Goal: Transaction & Acquisition: Purchase product/service

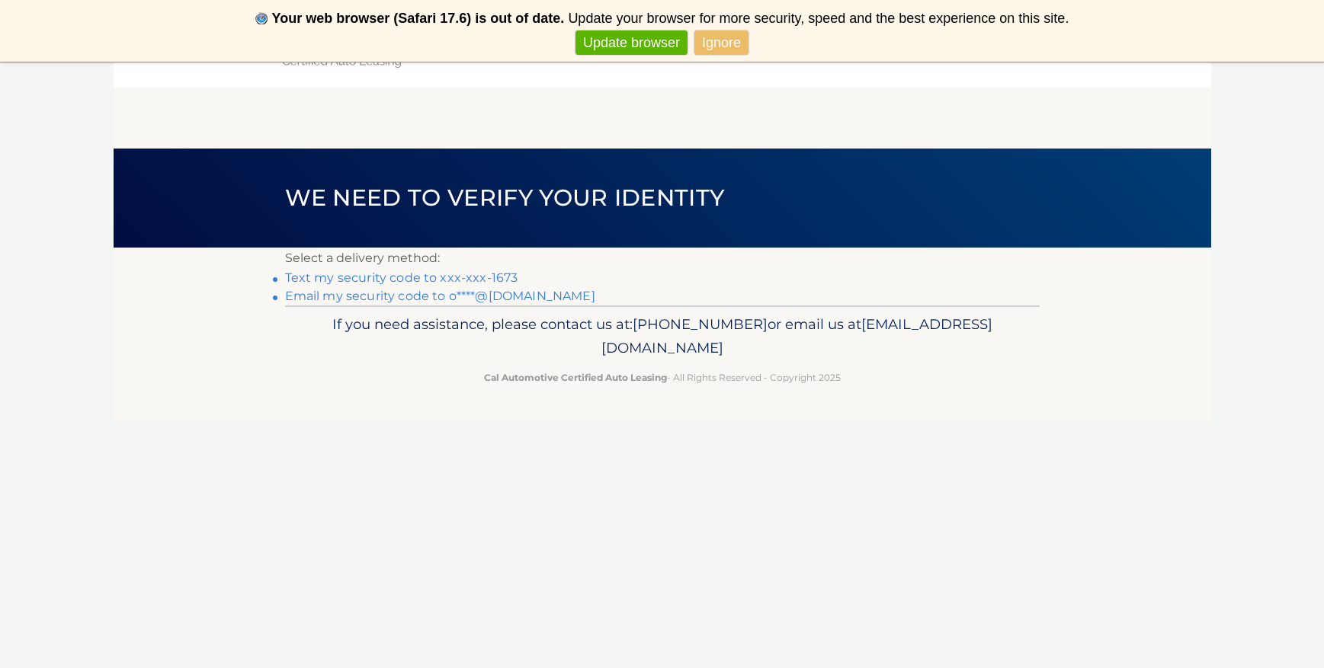
click at [415, 274] on link "Text my security code to xxx-xxx-1673" at bounding box center [401, 278] width 233 height 14
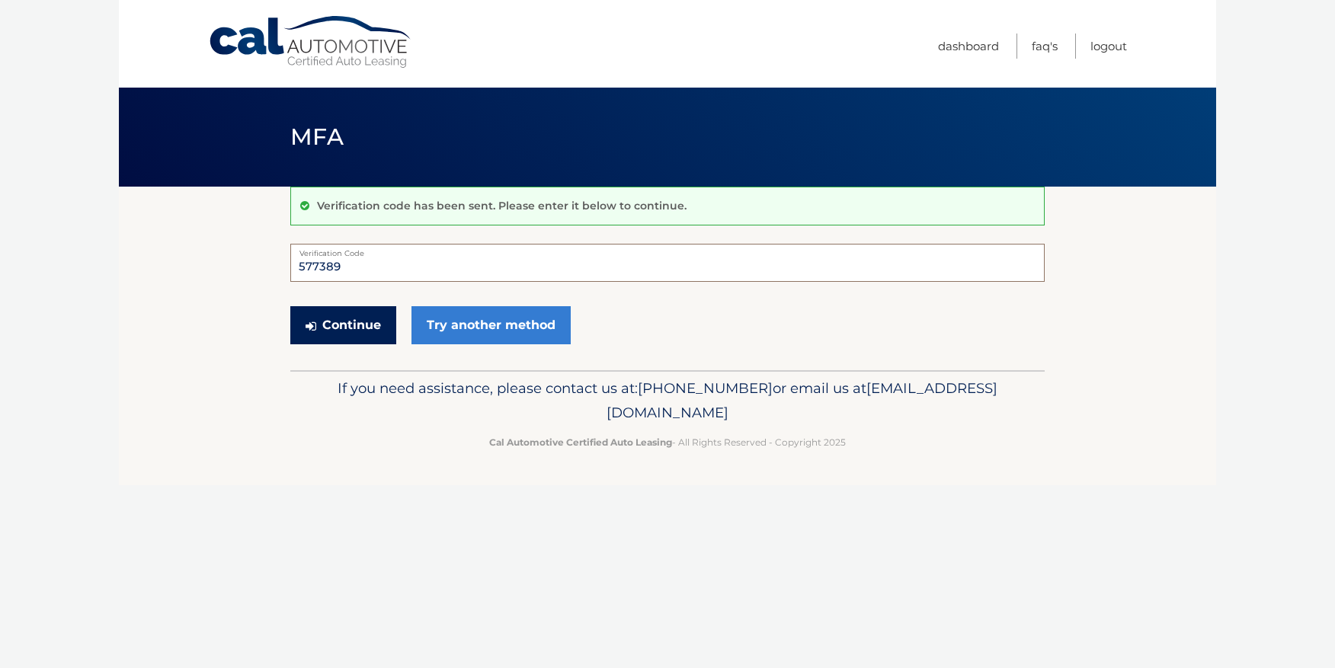
type input "577389"
click at [373, 324] on button "Continue" at bounding box center [343, 325] width 106 height 38
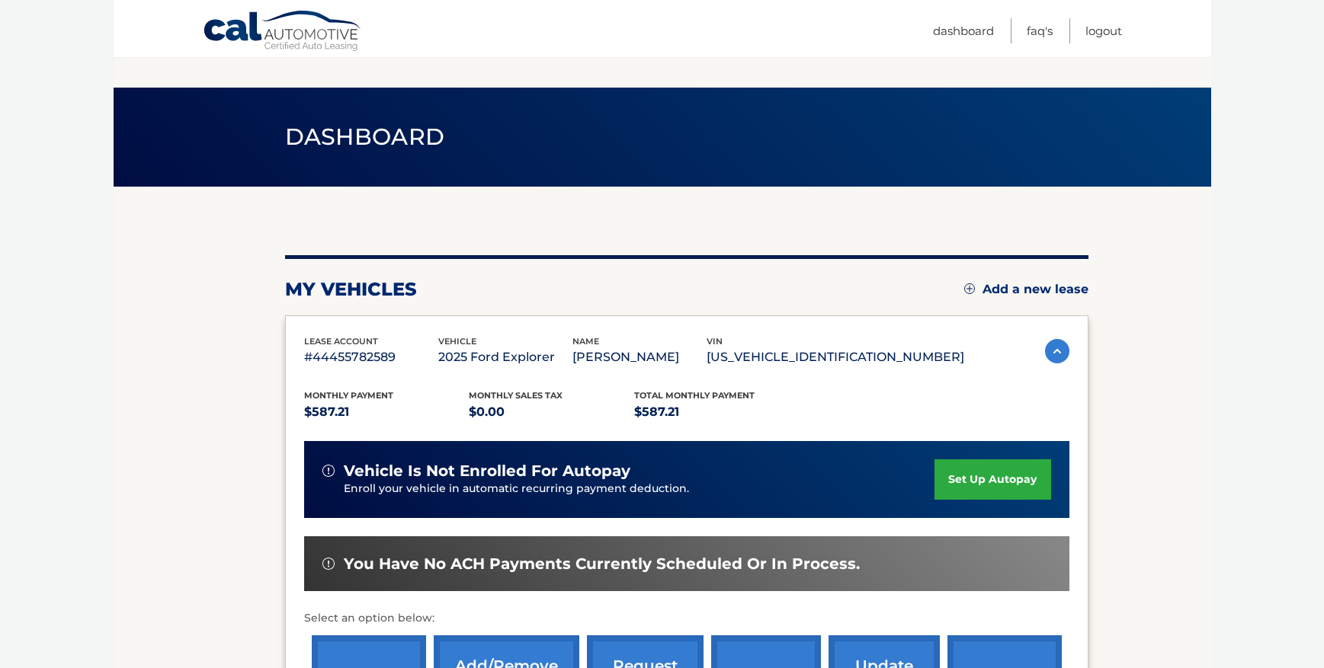
scroll to position [251, 0]
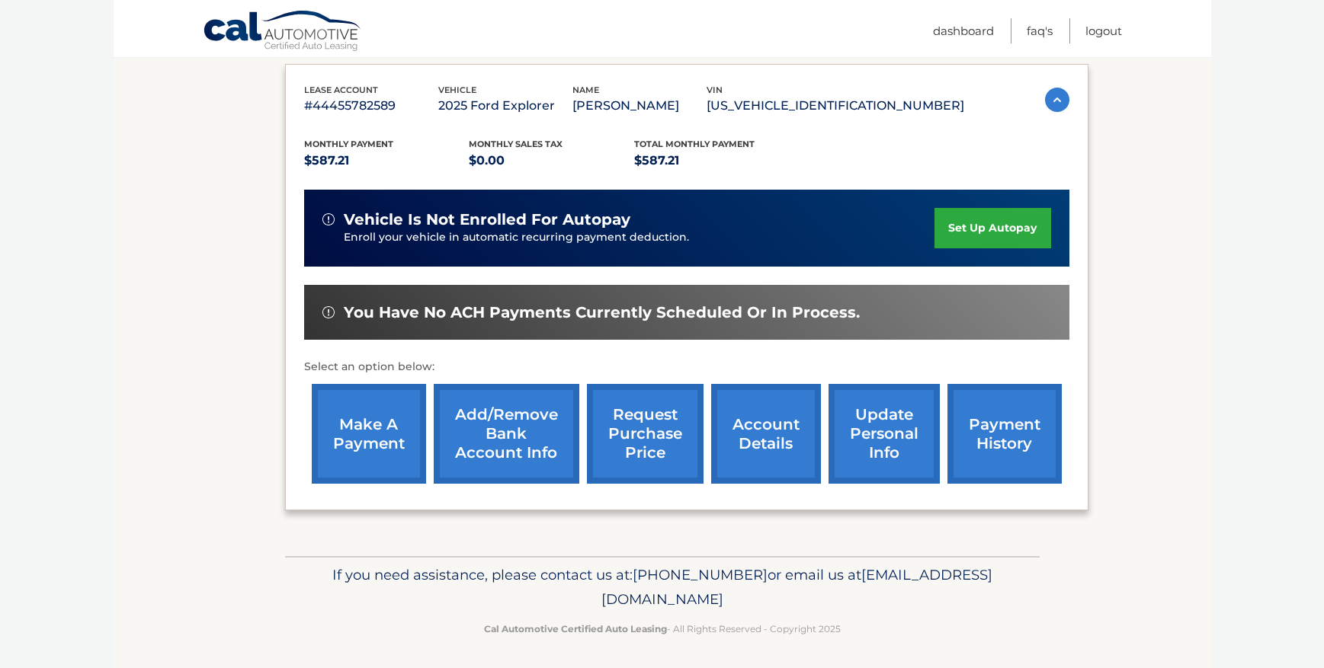
click at [376, 421] on link "make a payment" at bounding box center [369, 434] width 114 height 100
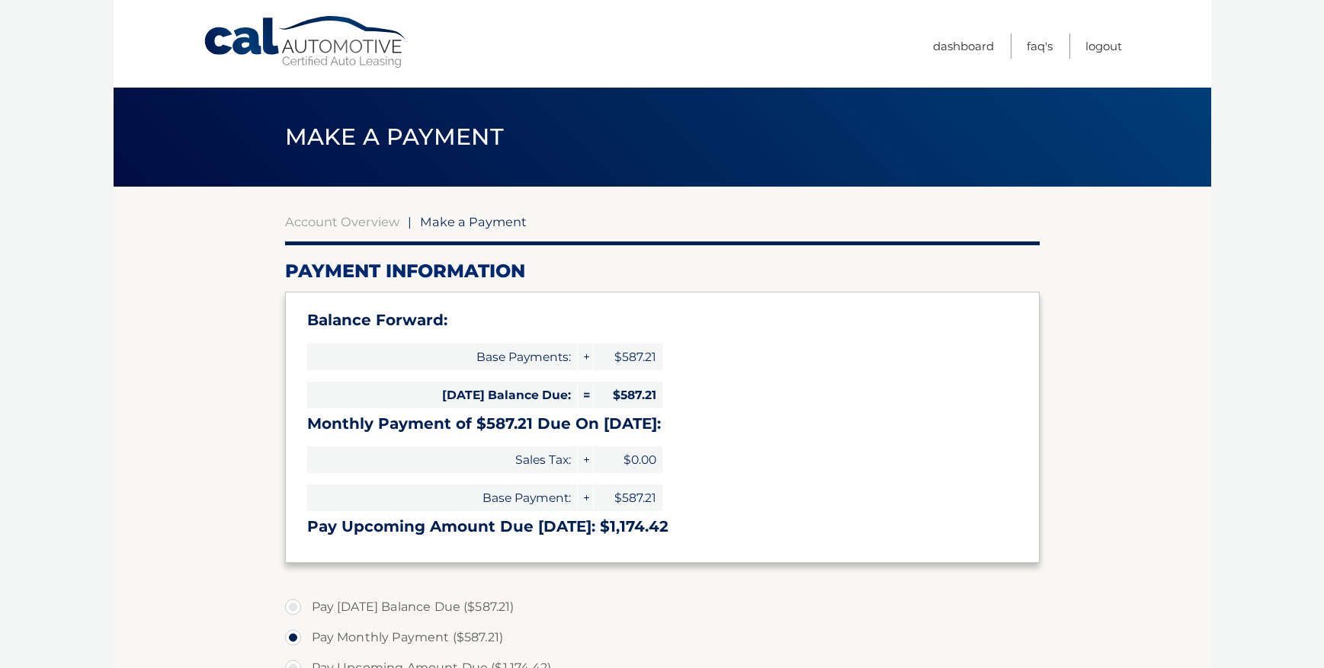
select select "NjMyZGNkYWItZjE3OC00YTg3LTlkYmMtN2Y4NDY1NWMyZDJk"
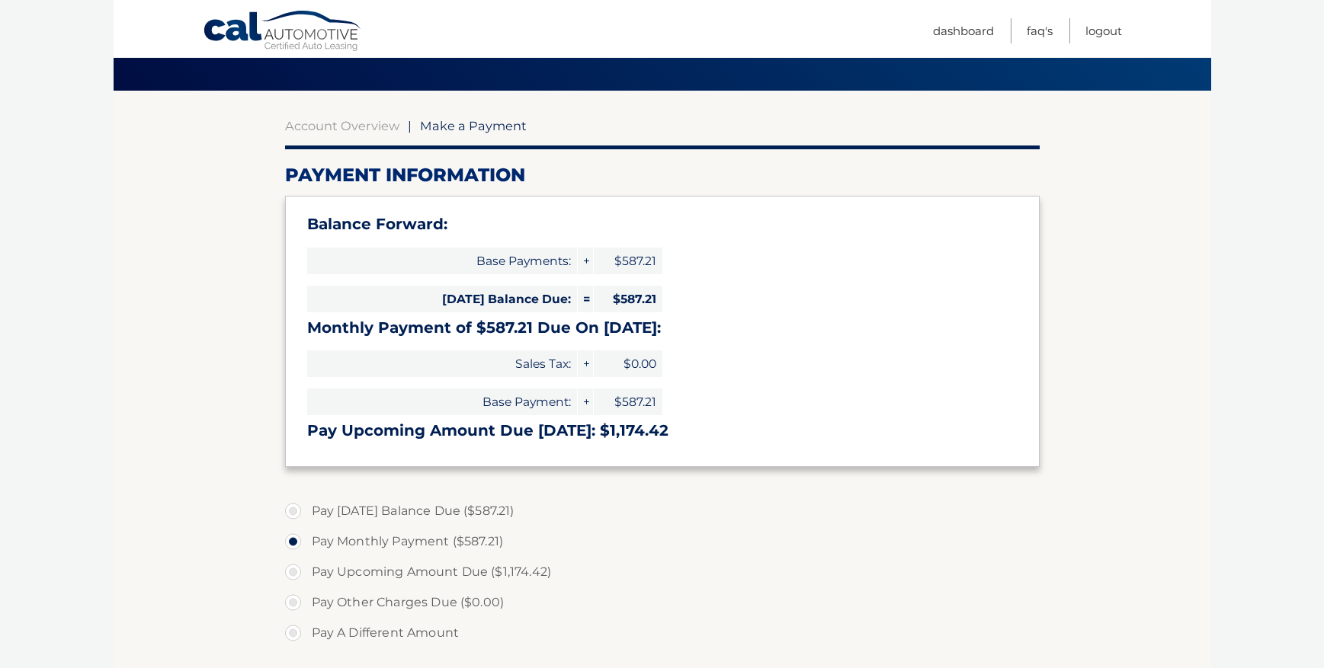
scroll to position [99, 0]
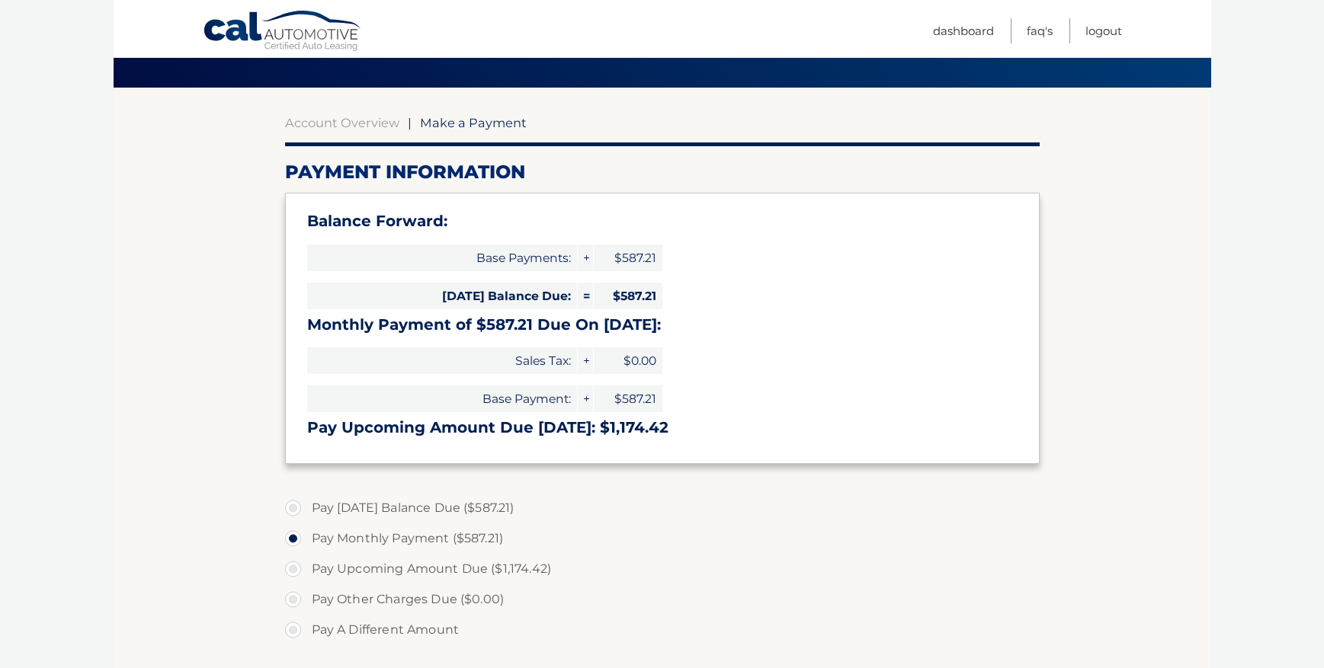
click at [293, 505] on label "Pay Today's Balance Due ($587.21)" at bounding box center [662, 508] width 754 height 30
click at [293, 505] on input "Pay Today's Balance Due ($587.21)" at bounding box center [298, 505] width 15 height 24
radio input "true"
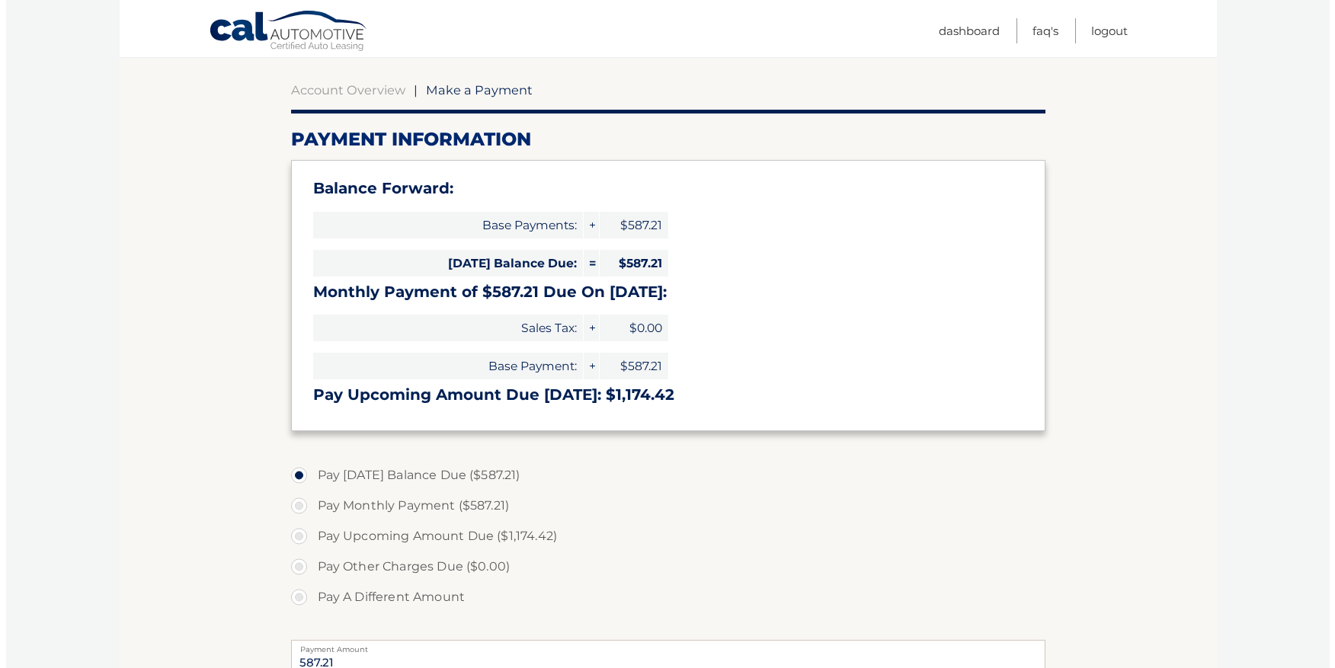
scroll to position [436, 0]
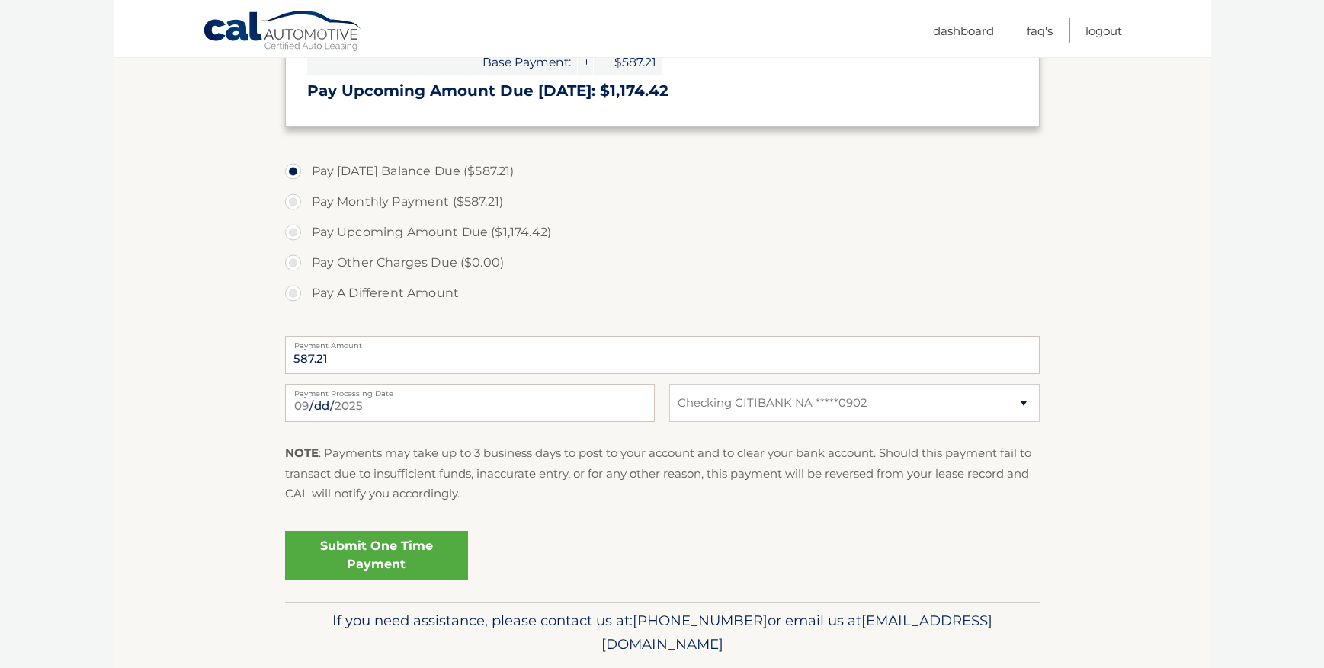
click at [370, 556] on link "Submit One Time Payment" at bounding box center [376, 555] width 183 height 49
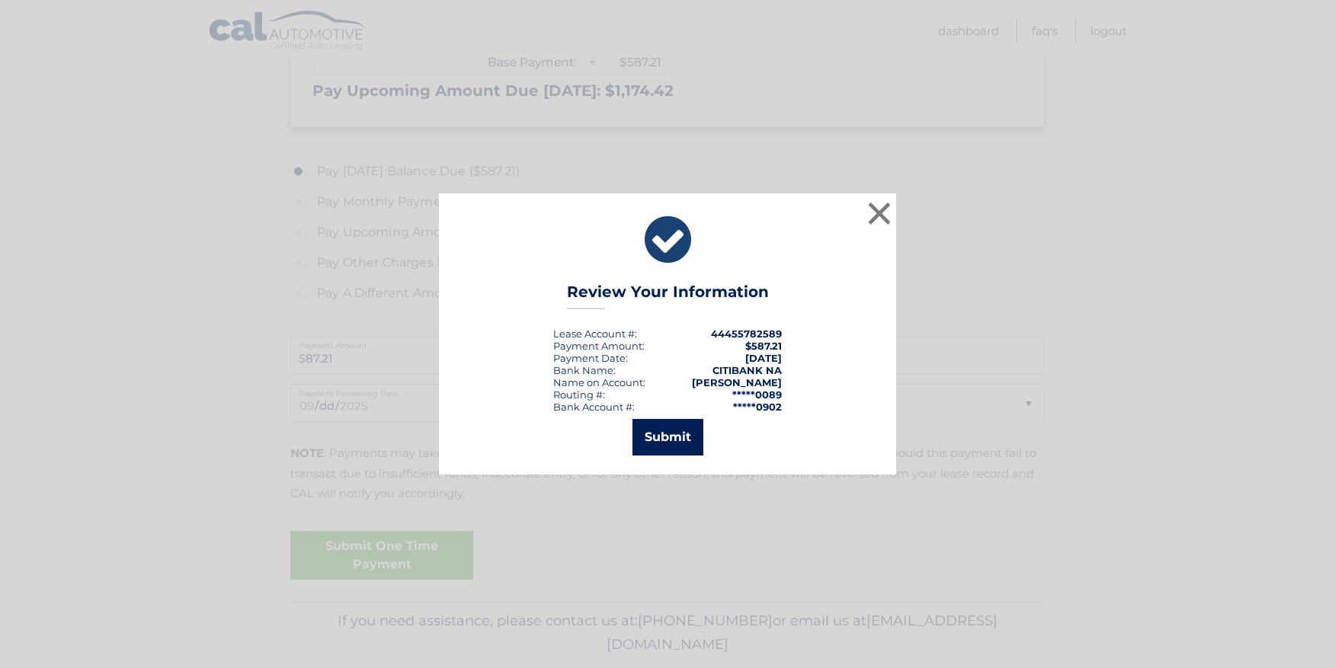
click at [669, 440] on button "Submit" at bounding box center [668, 437] width 71 height 37
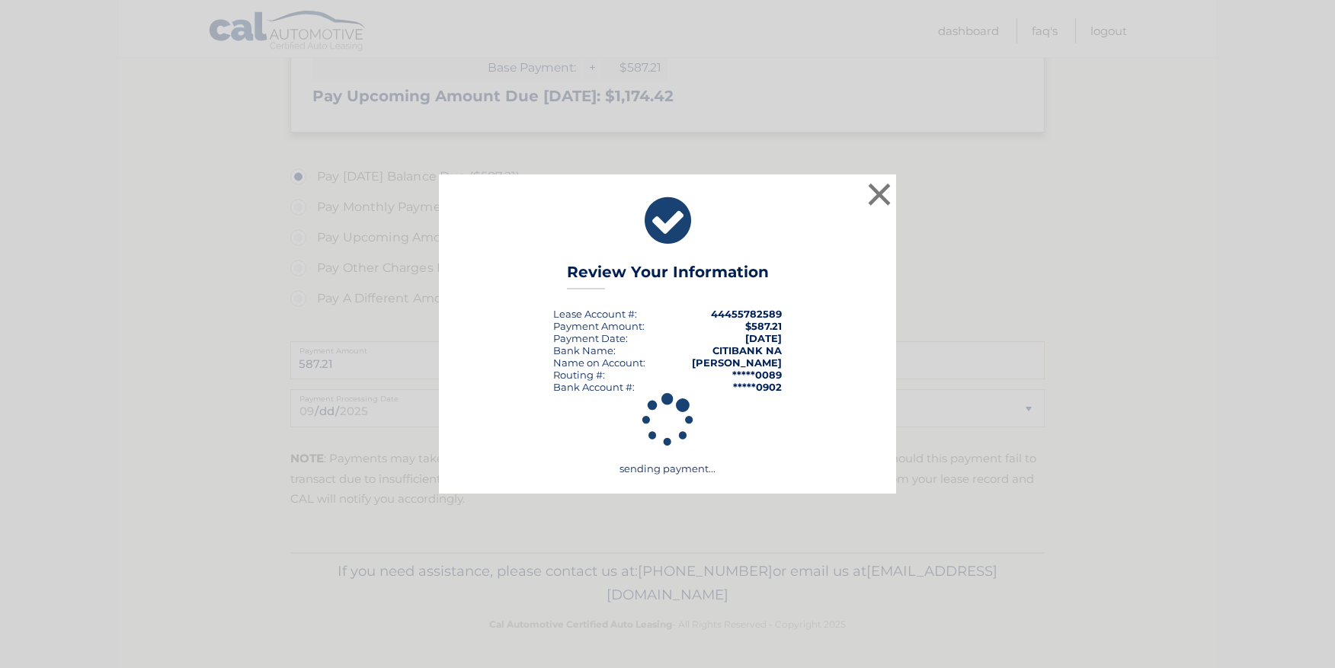
scroll to position [426, 0]
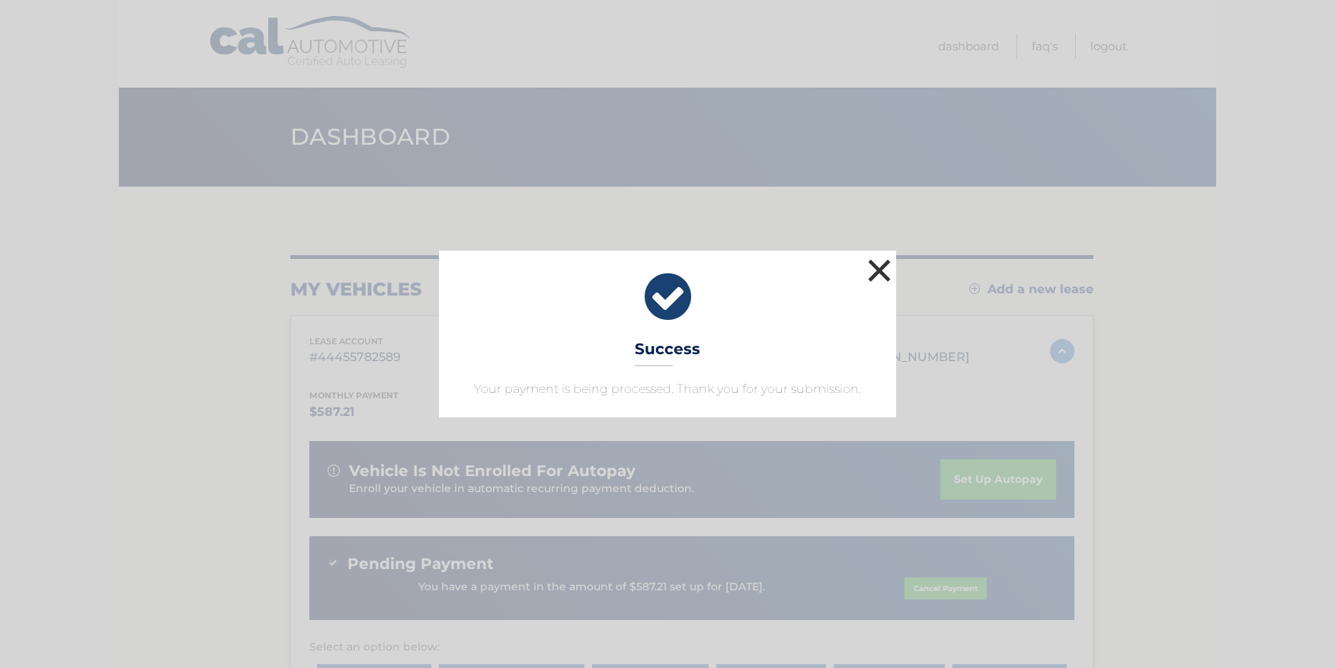
click at [887, 271] on button "×" at bounding box center [879, 270] width 30 height 30
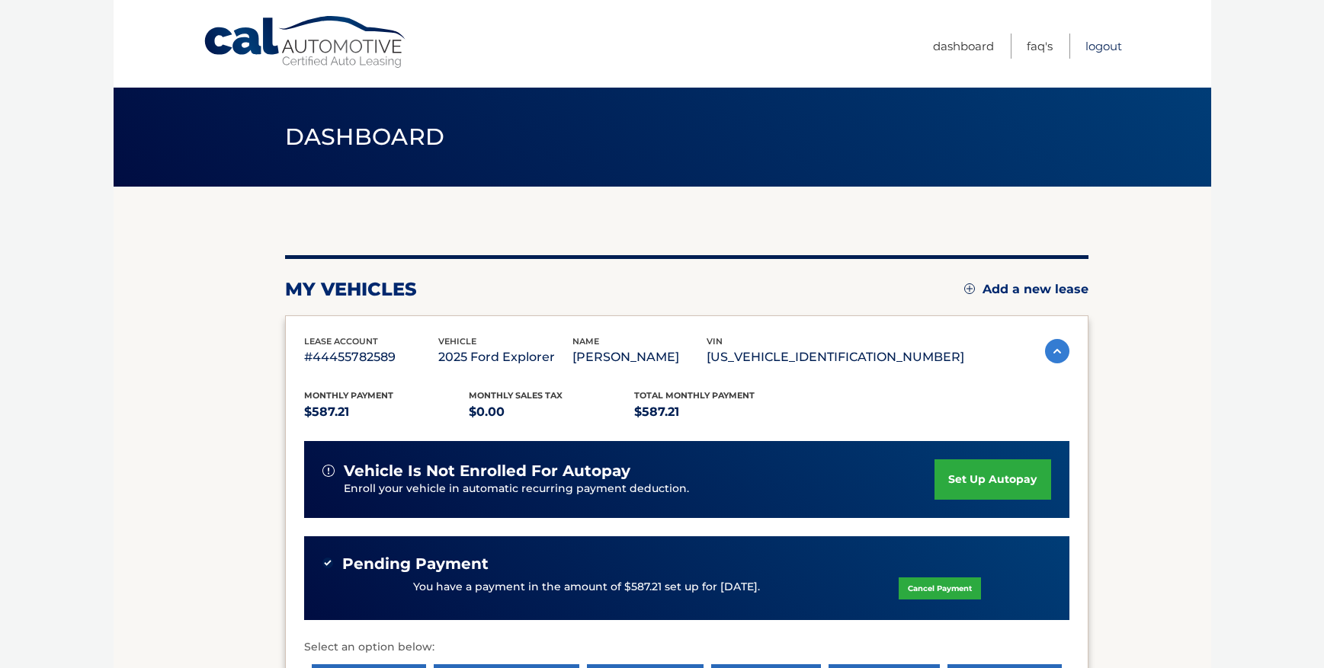
click at [1097, 48] on link "Logout" at bounding box center [1103, 46] width 37 height 25
